Goal: Task Accomplishment & Management: Use online tool/utility

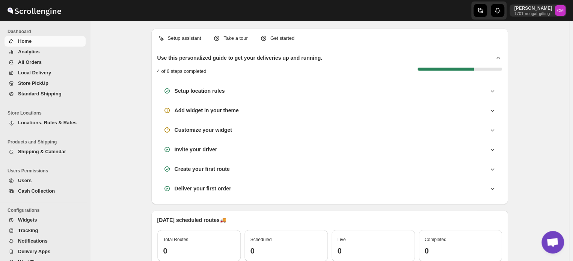
click at [47, 95] on span "Standard Shipping" at bounding box center [40, 94] width 44 height 6
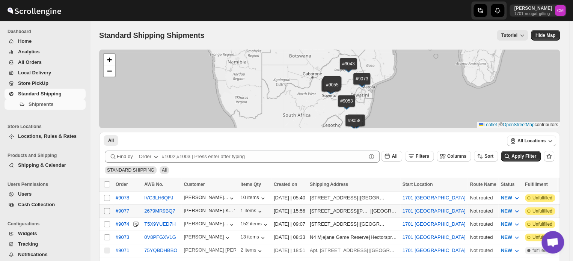
click at [105, 209] on input "Select shipment" at bounding box center [107, 211] width 6 height 6
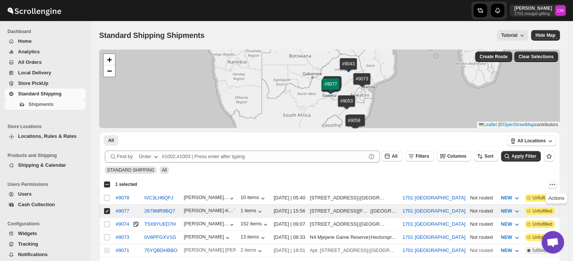
click at [554, 182] on icon "Actions" at bounding box center [552, 185] width 8 height 8
click at [549, 200] on span "MOVE TO LOCAL DELIVERY" at bounding box center [523, 199] width 65 height 6
checkbox input "false"
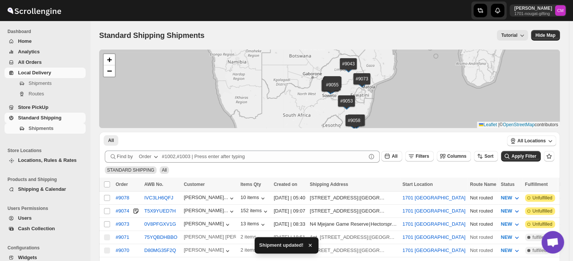
click at [30, 75] on span "Local Delivery" at bounding box center [34, 73] width 33 height 6
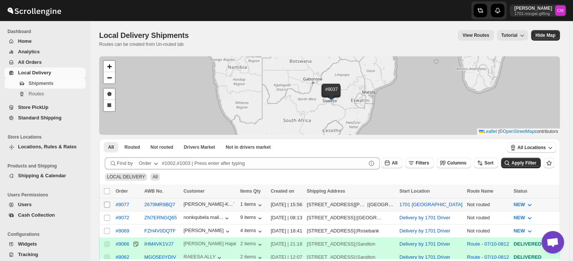
click at [105, 203] on input "Select shipment" at bounding box center [107, 205] width 6 height 6
checkbox input "true"
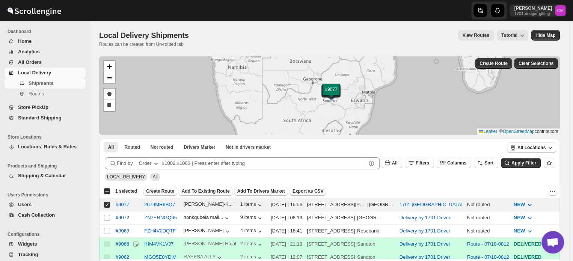
click at [154, 192] on span "Create Route" at bounding box center [160, 191] width 28 height 6
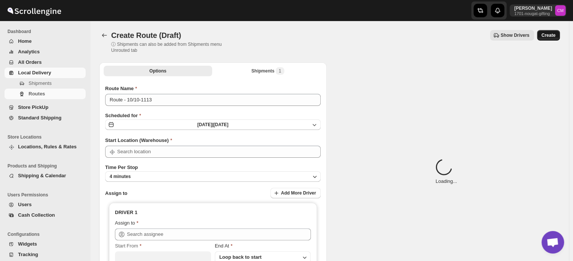
type input "1701 [GEOGRAPHIC_DATA]"
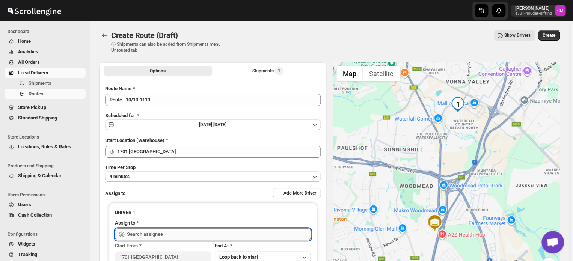
click at [138, 233] on input "text" at bounding box center [219, 234] width 184 height 12
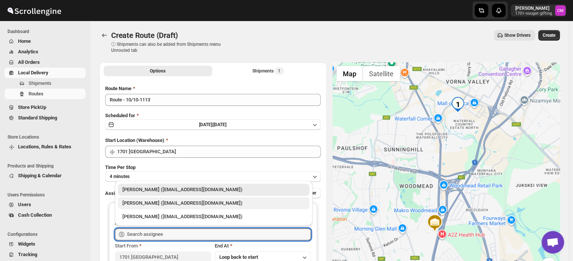
click at [139, 204] on div "[PERSON_NAME] ([EMAIL_ADDRESS][DOMAIN_NAME])" at bounding box center [213, 203] width 182 height 8
type input "[PERSON_NAME] ([EMAIL_ADDRESS][DOMAIN_NAME])"
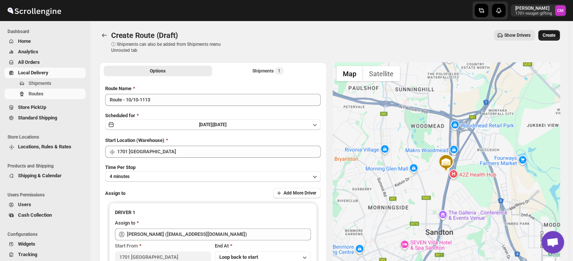
click at [552, 36] on span "Create" at bounding box center [548, 35] width 13 height 6
